Goal: Information Seeking & Learning: Learn about a topic

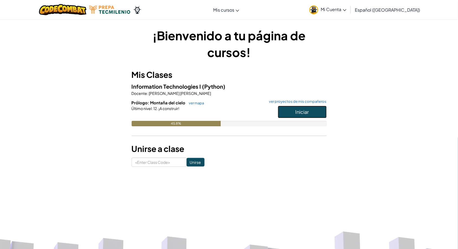
click at [299, 115] on span "Iniciar" at bounding box center [302, 112] width 14 height 6
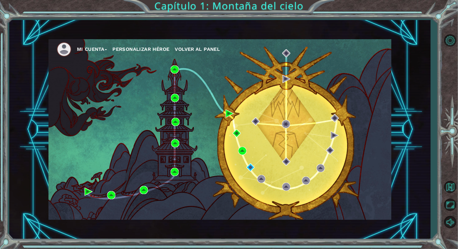
click at [426, 27] on div "Mi Cuenta Personalizar héroe Volver al panel" at bounding box center [219, 130] width 421 height 220
drag, startPoint x: 425, startPoint y: 2, endPoint x: 410, endPoint y: -21, distance: 27.0
click at [281, 5] on div "Mi Cuenta Personalizar héroe Volver al panel Capítulo 1: Montaña del cielo" at bounding box center [229, 124] width 458 height 249
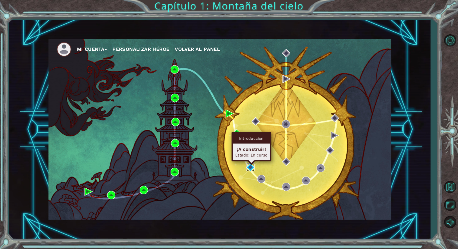
click at [252, 167] on img at bounding box center [250, 168] width 8 height 8
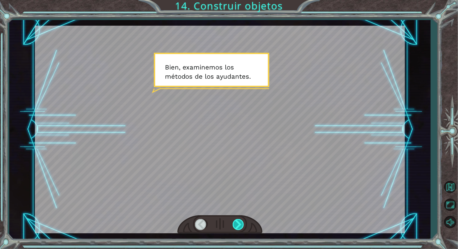
click at [240, 229] on div at bounding box center [239, 224] width 12 height 11
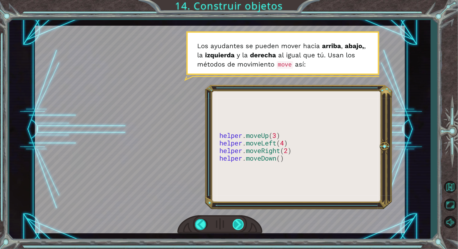
click at [237, 228] on div at bounding box center [239, 224] width 12 height 11
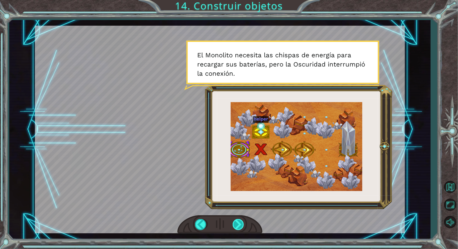
click at [233, 220] on div at bounding box center [239, 224] width 12 height 11
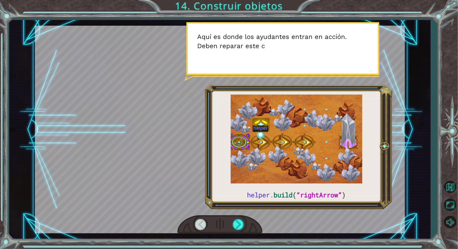
click at [143, 166] on div at bounding box center [220, 130] width 370 height 208
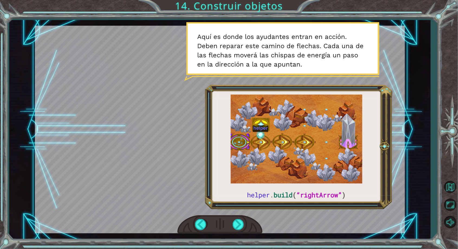
click at [230, 216] on div at bounding box center [219, 225] width 85 height 19
click at [233, 226] on div at bounding box center [239, 224] width 12 height 11
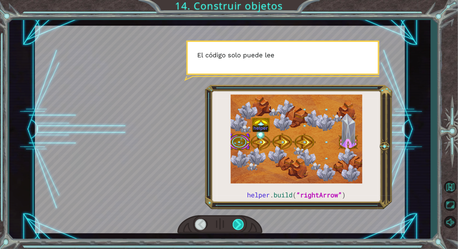
click at [233, 226] on div at bounding box center [239, 224] width 12 height 11
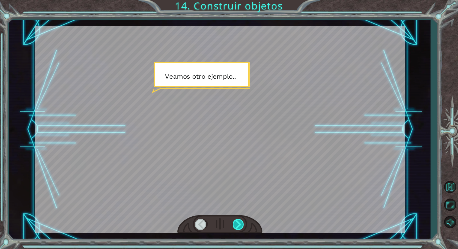
click at [233, 226] on div at bounding box center [239, 224] width 12 height 11
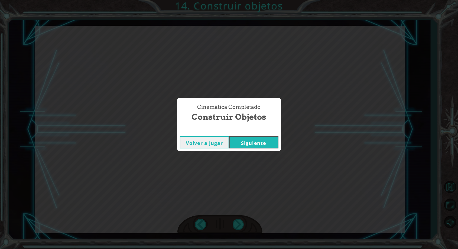
click at [256, 144] on button "Siguiente" at bounding box center [253, 142] width 49 height 12
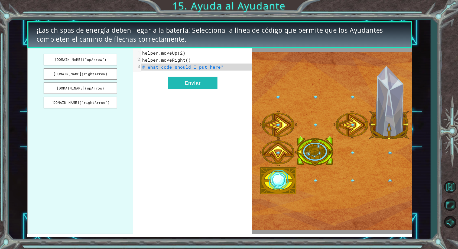
click at [221, 66] on pre "# What code should I put here?" at bounding box center [196, 67] width 111 height 7
drag, startPoint x: 97, startPoint y: 77, endPoint x: 137, endPoint y: 75, distance: 40.2
click at [181, 75] on div "[DOMAIN_NAME](“upArrow”) [DOMAIN_NAME](rightArrow) [DOMAIN_NAME](upArrow) [DOMA…" at bounding box center [139, 141] width 225 height 186
click at [92, 77] on button "[DOMAIN_NAME](rightArrow)" at bounding box center [81, 74] width 74 height 12
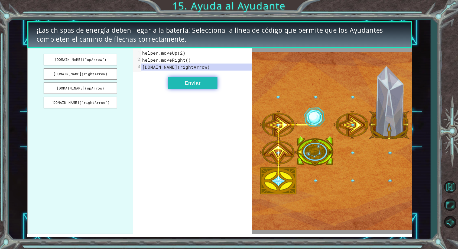
drag, startPoint x: 184, startPoint y: 86, endPoint x: 187, endPoint y: 89, distance: 4.0
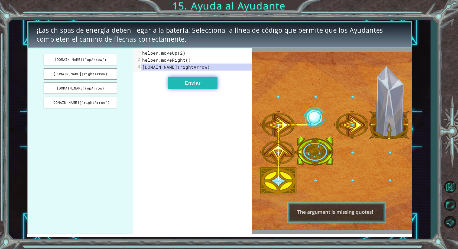
click at [187, 87] on button "Enviar" at bounding box center [192, 83] width 49 height 12
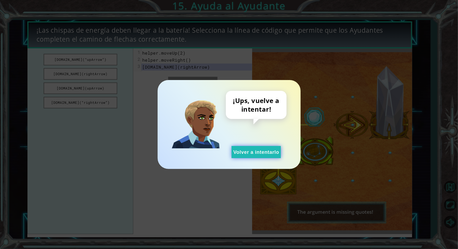
drag, startPoint x: 263, startPoint y: 154, endPoint x: 262, endPoint y: 152, distance: 3.0
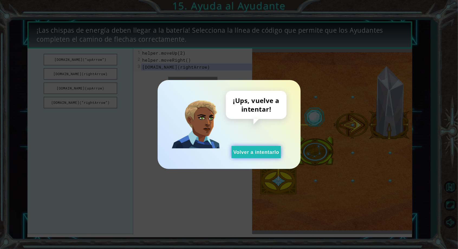
click at [262, 155] on button "Volver a intentarlo" at bounding box center [256, 152] width 49 height 12
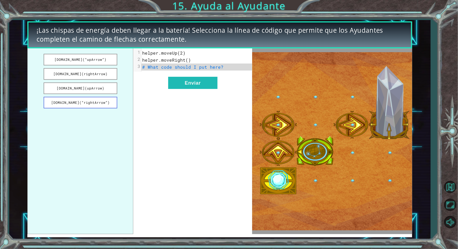
click at [99, 105] on button "[DOMAIN_NAME](“rightArrow”)" at bounding box center [81, 103] width 74 height 12
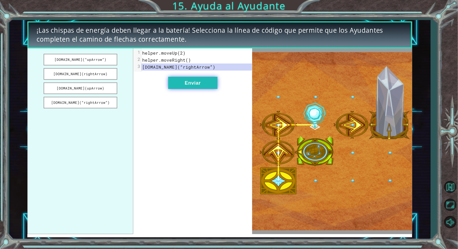
click at [189, 82] on button "Enviar" at bounding box center [192, 83] width 49 height 12
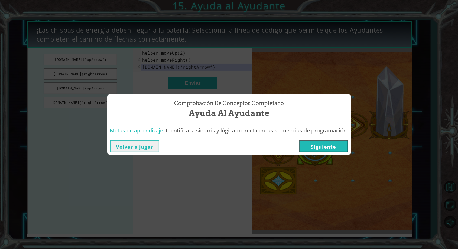
click at [317, 148] on button "Siguiente" at bounding box center [323, 146] width 49 height 12
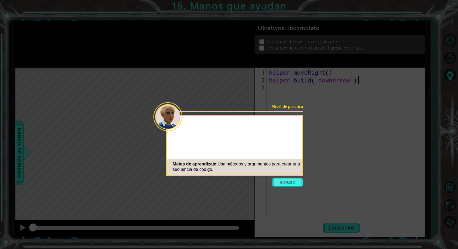
scroll to position [0, 4]
click at [287, 183] on button "Start" at bounding box center [287, 182] width 31 height 9
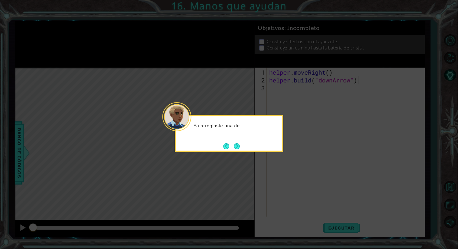
click at [240, 149] on button "Next" at bounding box center [237, 147] width 6 height 6
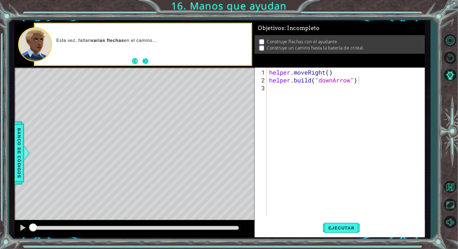
click at [145, 58] on button "Next" at bounding box center [145, 61] width 6 height 6
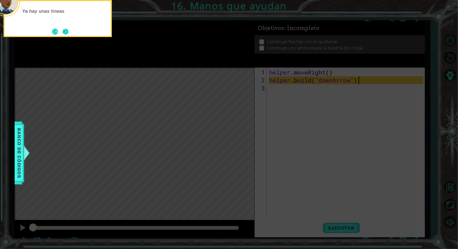
click at [66, 31] on button "Next" at bounding box center [66, 32] width 6 height 6
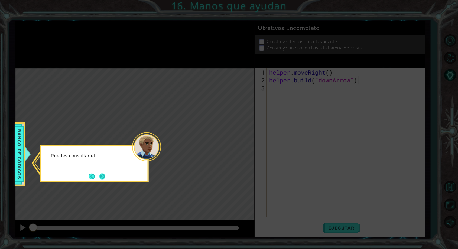
click at [103, 180] on button "Next" at bounding box center [102, 177] width 6 height 6
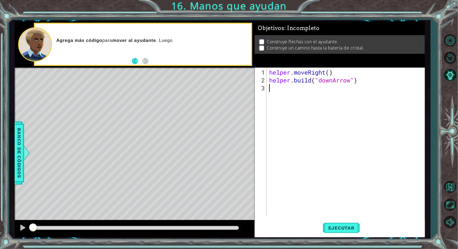
click at [340, 110] on div "helper . moveRight ( ) helper . build ( "downArrow" )" at bounding box center [347, 151] width 158 height 165
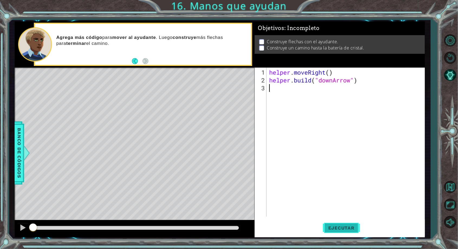
click at [345, 233] on button "Ejecutar" at bounding box center [341, 228] width 37 height 17
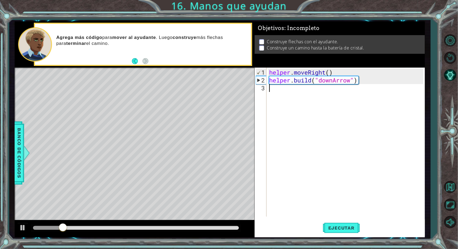
click at [353, 91] on div "helper . moveRight ( ) helper . build ( "downArrow" )" at bounding box center [347, 151] width 158 height 165
click at [286, 94] on div "helper . moveRight ( ) helper . build ( "downArrow" )" at bounding box center [347, 151] width 158 height 165
click at [338, 227] on span "Ejecutar" at bounding box center [341, 228] width 37 height 5
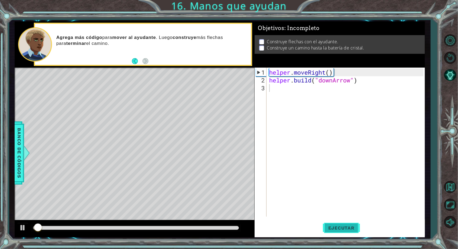
click at [337, 229] on span "Ejecutar" at bounding box center [341, 228] width 37 height 5
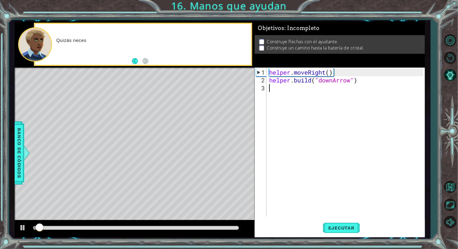
click at [276, 89] on div "helper . moveRight ( ) helper . build ( "downArrow" )" at bounding box center [347, 151] width 158 height 165
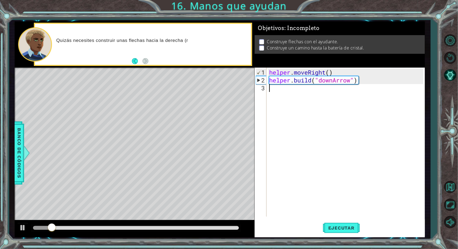
click at [278, 87] on div "helper . moveRight ( ) helper . build ( "downArrow" )" at bounding box center [347, 151] width 158 height 165
click at [267, 83] on div "1 2 3 helper . moveRight ( ) helper . build ( "downArrow" ) ההההההההההההההההההה…" at bounding box center [339, 142] width 169 height 149
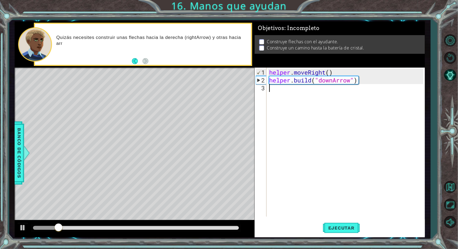
click at [269, 83] on div "helper . moveRight ( ) helper . build ( "downArrow" )" at bounding box center [347, 151] width 158 height 165
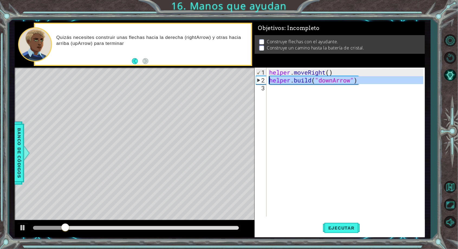
click at [269, 83] on div "helper . moveRight ( ) helper . build ( "downArrow" )" at bounding box center [347, 151] width 158 height 165
type textarea "[DOMAIN_NAME]("downArrow")"
click at [280, 90] on div "helper . moveRight ( ) helper . build ( "downArrow" )" at bounding box center [345, 142] width 155 height 149
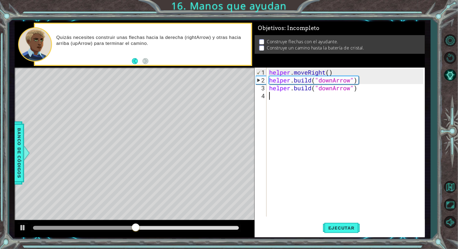
click at [282, 89] on div "helper . moveRight ( ) helper . build ( "downArrow" ) helper . build ( "downArr…" at bounding box center [347, 151] width 158 height 165
type textarea "[DOMAIN_NAME]("downArrow")"
click at [280, 100] on div "helper . moveRight ( ) helper . build ( "downArrow" ) helper . build ( "downArr…" at bounding box center [347, 151] width 158 height 165
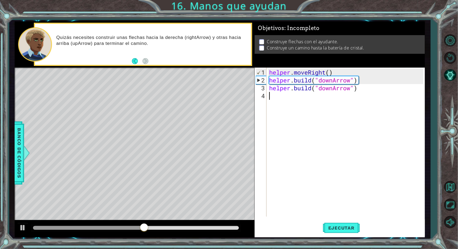
paste textarea "[DOMAIN_NAME]("downArrow")"
click at [325, 98] on div "helper . moveRight ( ) helper . build ( "downArrow" ) helper . build ( "downArr…" at bounding box center [347, 151] width 158 height 165
click at [335, 99] on div "helper . moveRight ( ) helper . build ( "downArrow" ) helper . build ( "downArr…" at bounding box center [345, 142] width 155 height 149
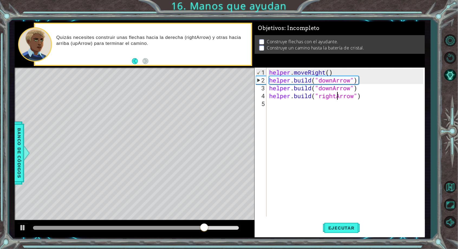
click at [368, 99] on div "helper . moveRight ( ) helper . build ( "downArrow" ) helper . build ( "downArr…" at bounding box center [347, 151] width 158 height 165
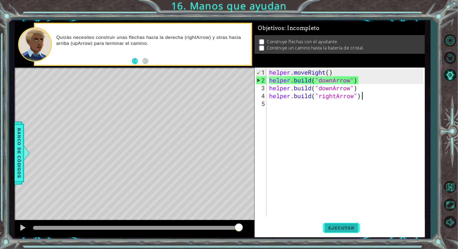
click at [344, 225] on button "Ejecutar" at bounding box center [341, 228] width 37 height 17
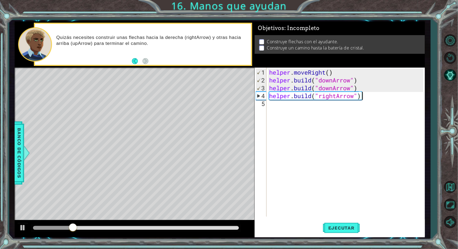
click at [275, 75] on div "helper . moveRight ( ) helper . build ( "downArrow" ) helper . build ( "downArr…" at bounding box center [347, 151] width 158 height 165
click at [273, 73] on div "helper . moveRight ( ) helper . build ( "downArrow" ) helper . build ( "downArr…" at bounding box center [347, 151] width 158 height 165
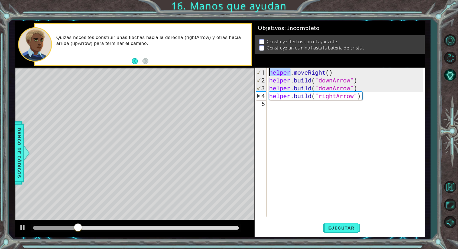
scroll to position [0, 1]
click at [268, 88] on div "helper.moveRight() 1 2 3 4 5 helper . moveRight ( ) helper . build ( "downArrow…" at bounding box center [339, 142] width 169 height 149
click at [359, 82] on div "helper . moveRight ( ) helper . build ( "downArrow" ) helper . build ( "downArr…" at bounding box center [347, 151] width 158 height 165
type textarea "[DOMAIN_NAME]("downArrow")"
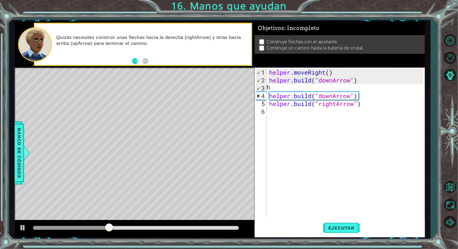
scroll to position [0, 0]
type textarea "h"
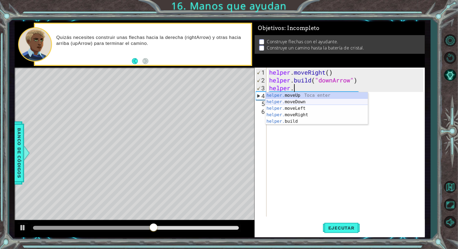
click at [293, 100] on div "helper. moveUp Toca enter helper. moveDown Toca enter helper. moveLeft Toca ent…" at bounding box center [316, 114] width 103 height 45
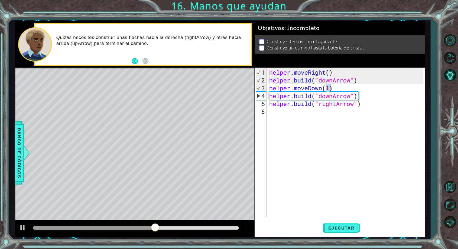
scroll to position [0, 2]
click at [341, 229] on span "Ejecutar" at bounding box center [341, 228] width 37 height 5
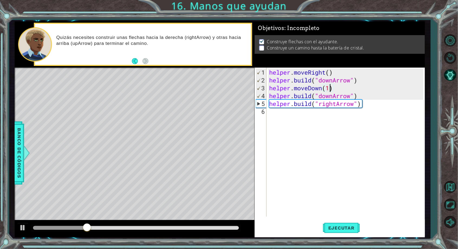
click at [320, 97] on div "helper . moveRight ( ) helper . build ( "downArrow" ) helper . moveDown ( 1 ) h…" at bounding box center [347, 151] width 158 height 165
click at [333, 97] on div "helper . moveRight ( ) helper . build ( "downArrow" ) helper . moveDown ( 1 ) h…" at bounding box center [347, 151] width 158 height 165
click at [332, 97] on div "helper . moveRight ( ) helper . build ( "downArrow" ) helper . moveDown ( 1 ) h…" at bounding box center [345, 142] width 155 height 149
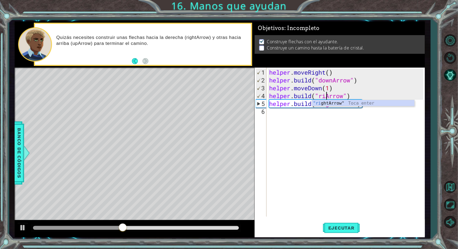
scroll to position [0, 3]
type textarea "[DOMAIN_NAME]("rightArrow")"
click at [341, 138] on div "helper . moveRight ( ) helper . build ( "downArrow" ) helper . moveDown ( 1 ) h…" at bounding box center [347, 151] width 158 height 165
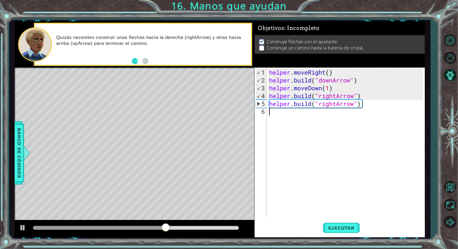
click at [330, 116] on div "helper . moveRight ( ) helper . build ( "downArrow" ) helper . moveDown ( 1 ) h…" at bounding box center [347, 151] width 158 height 165
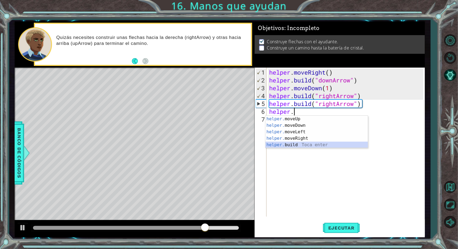
click at [295, 148] on div "helper. moveUp Toca enter helper. moveDown Toca enter helper. moveLeft Toca ent…" at bounding box center [316, 138] width 103 height 45
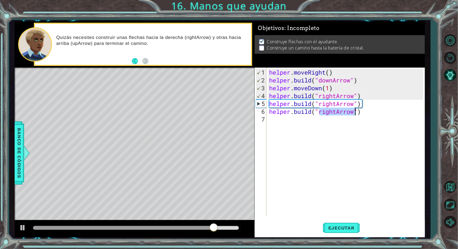
click at [334, 110] on div "helper . moveRight ( ) helper . build ( "downArrow" ) helper . moveDown ( 1 ) h…" at bounding box center [345, 142] width 155 height 149
click at [337, 113] on div "helper . moveRight ( ) helper . build ( "downArrow" ) helper . moveDown ( 1 ) h…" at bounding box center [347, 151] width 158 height 165
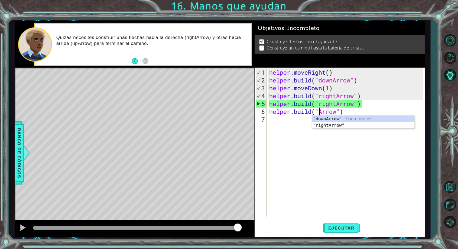
scroll to position [0, 2]
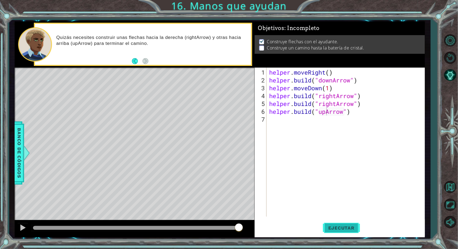
click at [325, 226] on span "Ejecutar" at bounding box center [341, 228] width 37 height 5
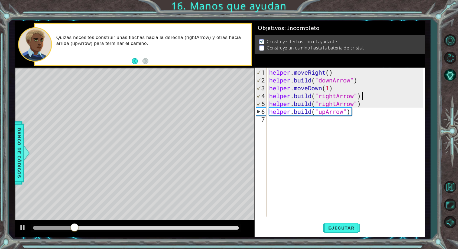
click at [363, 96] on div "helper . moveRight ( ) helper . build ( "downArrow" ) helper . moveDown ( 1 ) h…" at bounding box center [347, 151] width 158 height 165
type textarea "[DOMAIN_NAME]("rightArrow")"
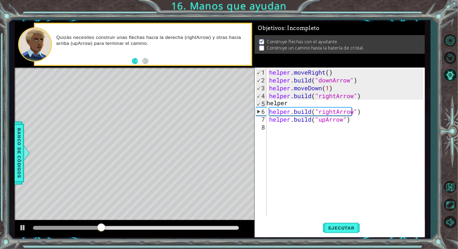
scroll to position [0, 1]
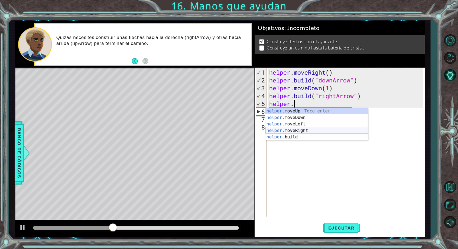
click at [292, 128] on div "helper. moveUp Toca enter helper. moveDown Toca enter helper. moveLeft Toca ent…" at bounding box center [316, 130] width 103 height 45
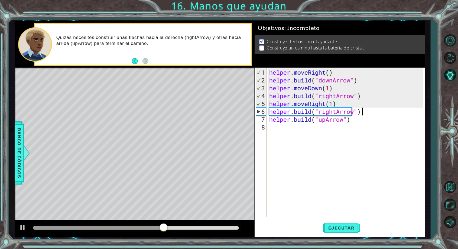
click at [370, 113] on div "helper . moveRight ( ) helper . build ( "downArrow" ) helper . moveDown ( 1 ) h…" at bounding box center [347, 151] width 158 height 165
type textarea "[DOMAIN_NAME]("rightArrow")"
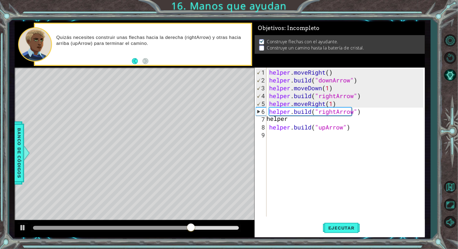
scroll to position [0, 1]
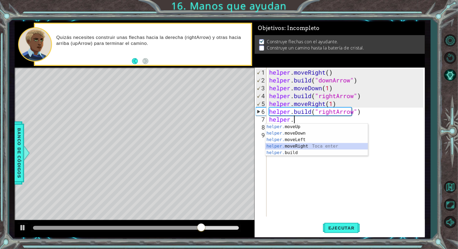
click at [312, 146] on div "helper. moveUp Toca enter helper. moveDown Toca enter helper. moveLeft Toca ent…" at bounding box center [316, 146] width 103 height 45
type textarea "helper.moveRight(1)"
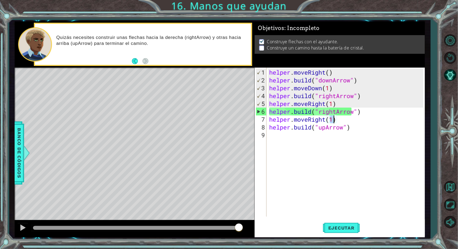
click at [305, 133] on div "helper . moveRight ( ) helper . build ( "downArrow" ) helper . moveDown ( 1 ) h…" at bounding box center [347, 151] width 158 height 165
click at [280, 75] on div "helper . moveRight ( ) helper . build ( "downArrow" ) helper . moveDown ( 1 ) h…" at bounding box center [347, 151] width 158 height 165
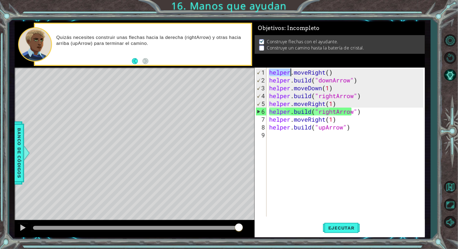
click at [280, 75] on div "helper . moveRight ( ) helper . build ( "downArrow" ) helper . moveDown ( 1 ) h…" at bounding box center [347, 151] width 158 height 165
click at [280, 75] on div "helper . moveRight ( ) helper . build ( "downArrow" ) helper . moveDown ( 1 ) h…" at bounding box center [345, 142] width 155 height 149
click at [281, 75] on div "helper . moveRight ( ) helper . build ( "downArrow" ) helper . moveDown ( 1 ) h…" at bounding box center [347, 151] width 158 height 165
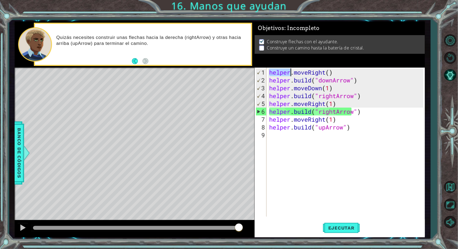
click at [281, 75] on div "helper . moveRight ( ) helper . build ( "downArrow" ) helper . moveDown ( 1 ) h…" at bounding box center [347, 151] width 158 height 165
type textarea "helper.moveRight() [DOMAIN_NAME]("downArrow")"
click at [285, 137] on div "helper . moveRight ( ) helper . build ( "downArrow" ) helper . moveDown ( 1 ) h…" at bounding box center [347, 151] width 158 height 165
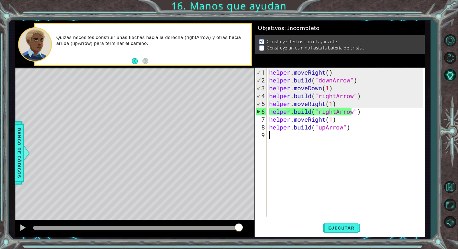
paste textarea "helper.moveRight()"
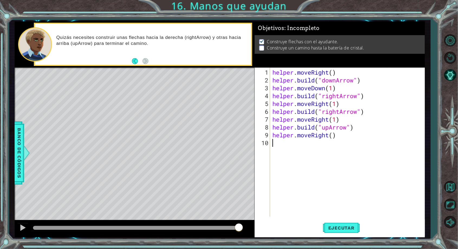
click at [327, 137] on div "helper . moveRight ( ) helper . build ( "downArrow" ) helper . moveDown ( 1 ) h…" at bounding box center [348, 151] width 155 height 165
click at [328, 138] on div "helper . moveRight ( ) helper . build ( "downArrow" ) helper . moveDown ( 1 ) h…" at bounding box center [347, 142] width 152 height 149
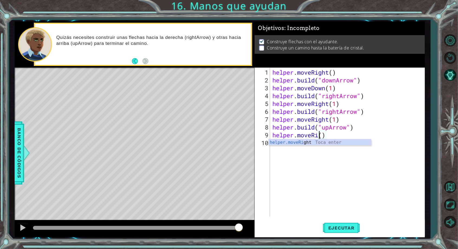
type textarea "helper.move()"
click at [365, 135] on div "helper . moveRight ( ) helper . build ( "downArrow" ) helper . moveDown ( 1 ) h…" at bounding box center [349, 151] width 154 height 165
click at [360, 135] on div "helper . moveRight ( ) helper . build ( "downArrow" ) helper . moveDown ( 1 ) h…" at bounding box center [349, 151] width 154 height 165
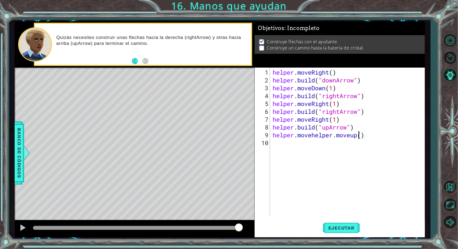
click at [362, 137] on div "helper . moveRight ( ) helper . build ( "downArrow" ) helper . moveDown ( 1 ) h…" at bounding box center [349, 151] width 154 height 165
type textarea "helper.movehelper.moveup(2)"
click at [344, 227] on span "Ejecutar" at bounding box center [341, 228] width 37 height 5
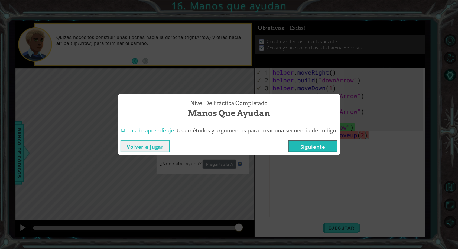
drag, startPoint x: 339, startPoint y: 173, endPoint x: 354, endPoint y: 176, distance: 15.0
click at [374, 183] on div "Nivel de práctica Completado Manos que ayudan Metas de aprendizaje: Usa métodos…" at bounding box center [229, 124] width 458 height 249
click at [322, 149] on button "Siguiente" at bounding box center [312, 146] width 49 height 12
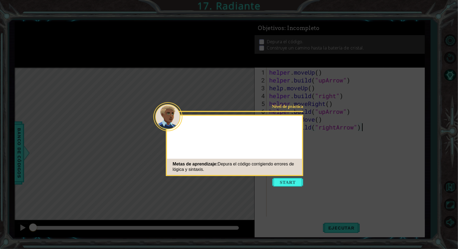
scroll to position [0, 4]
click at [219, 182] on icon at bounding box center [229, 124] width 458 height 249
click at [261, 109] on icon at bounding box center [229, 124] width 458 height 249
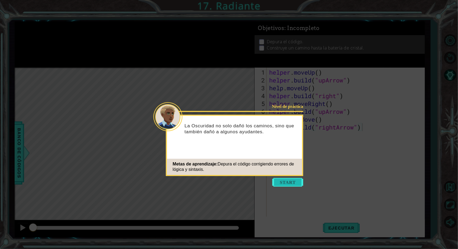
click at [293, 187] on icon at bounding box center [229, 124] width 458 height 249
click at [290, 180] on button "Start" at bounding box center [287, 182] width 31 height 9
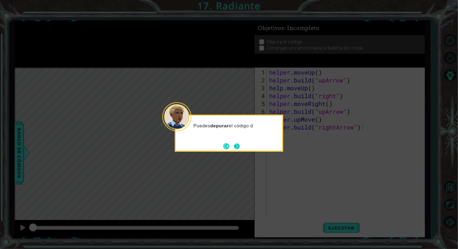
click at [236, 149] on button "Next" at bounding box center [237, 146] width 6 height 6
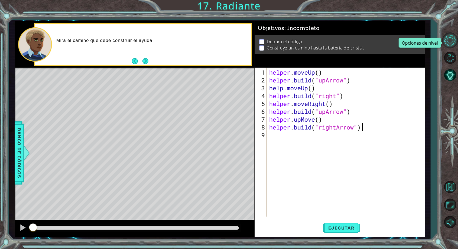
click at [449, 44] on button "Opciones de nivel" at bounding box center [450, 40] width 16 height 16
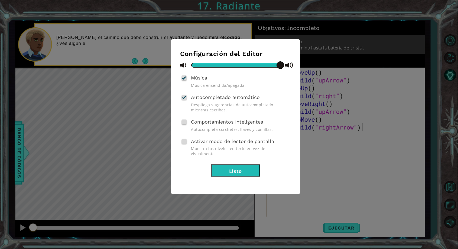
click at [254, 165] on button "Listo" at bounding box center [235, 171] width 49 height 12
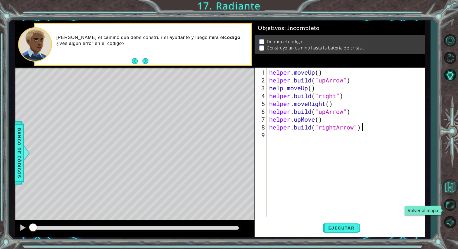
click at [451, 195] on button "Volver al mapa" at bounding box center [450, 188] width 16 height 16
